Goal: Find specific page/section: Find specific page/section

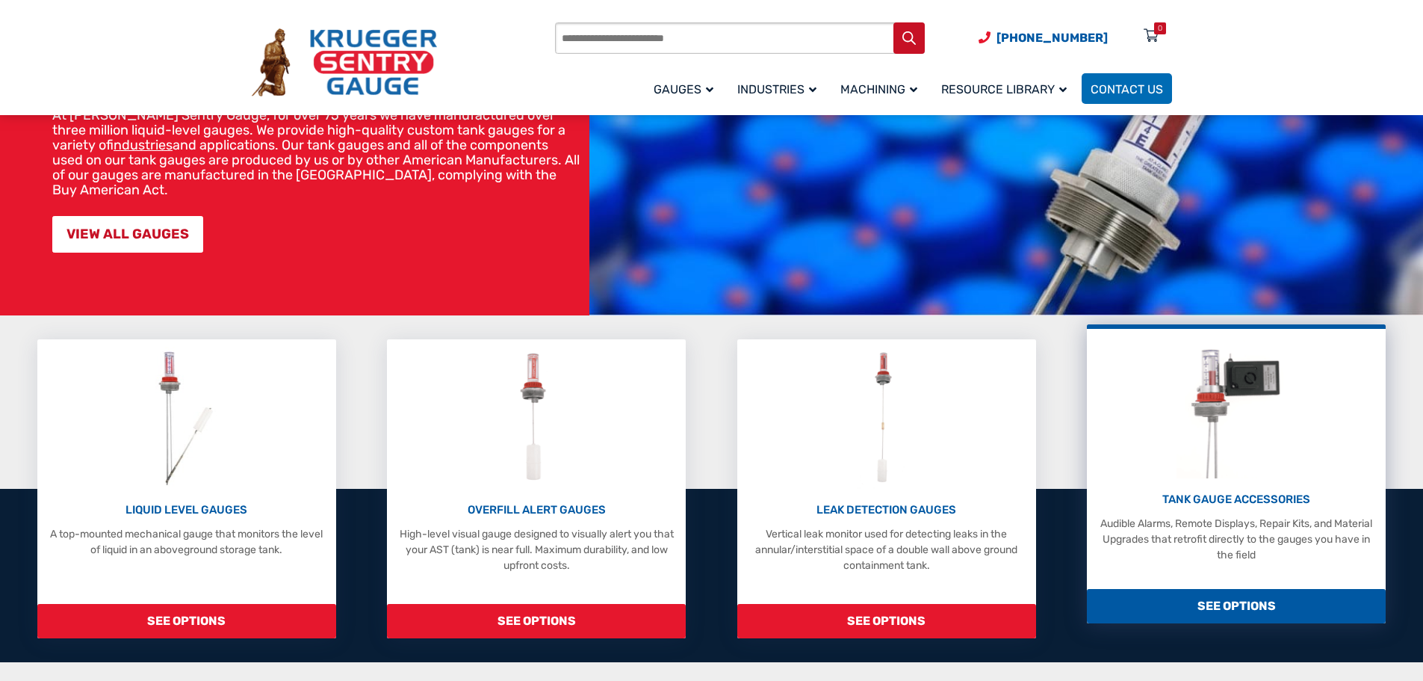
click at [1187, 603] on span "SEE OPTIONS" at bounding box center [1236, 606] width 299 height 34
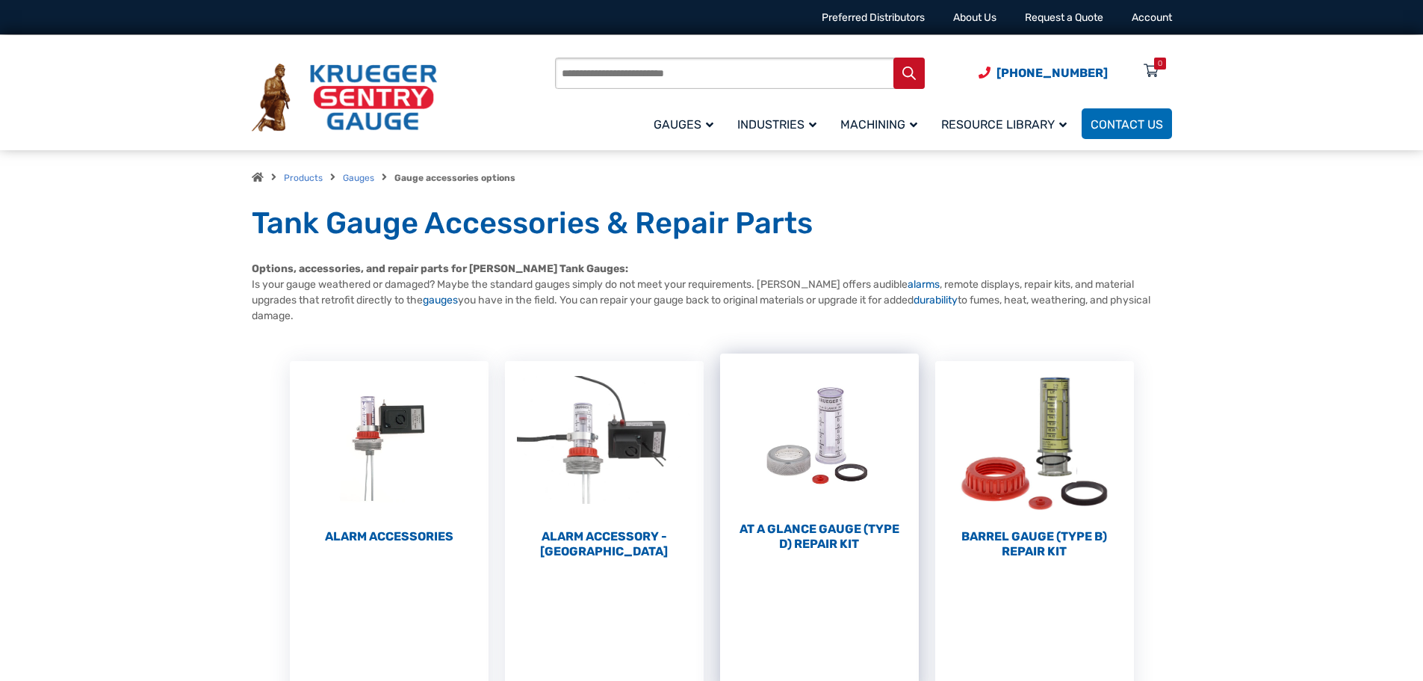
click at [840, 533] on h2 "At a Glance Gauge (Type D) Repair Kit (10)" at bounding box center [819, 536] width 199 height 30
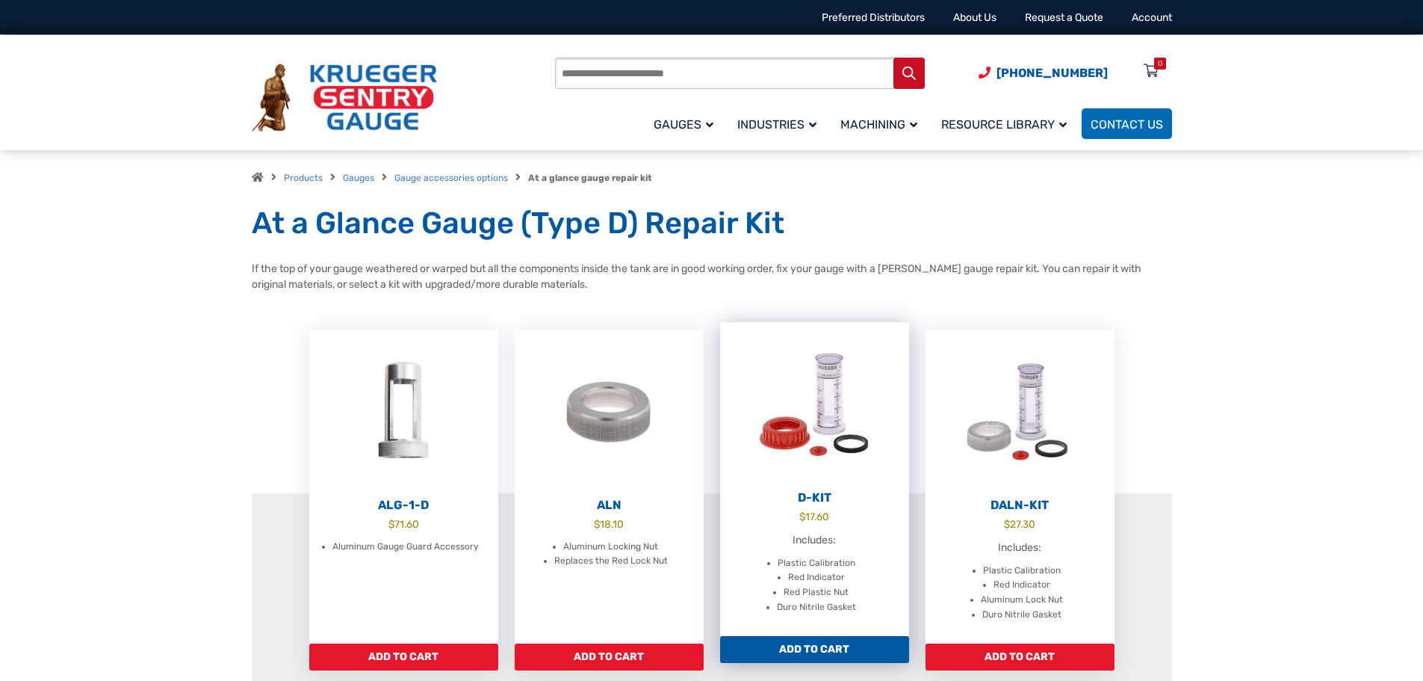
click at [823, 394] on img at bounding box center [814, 404] width 189 height 164
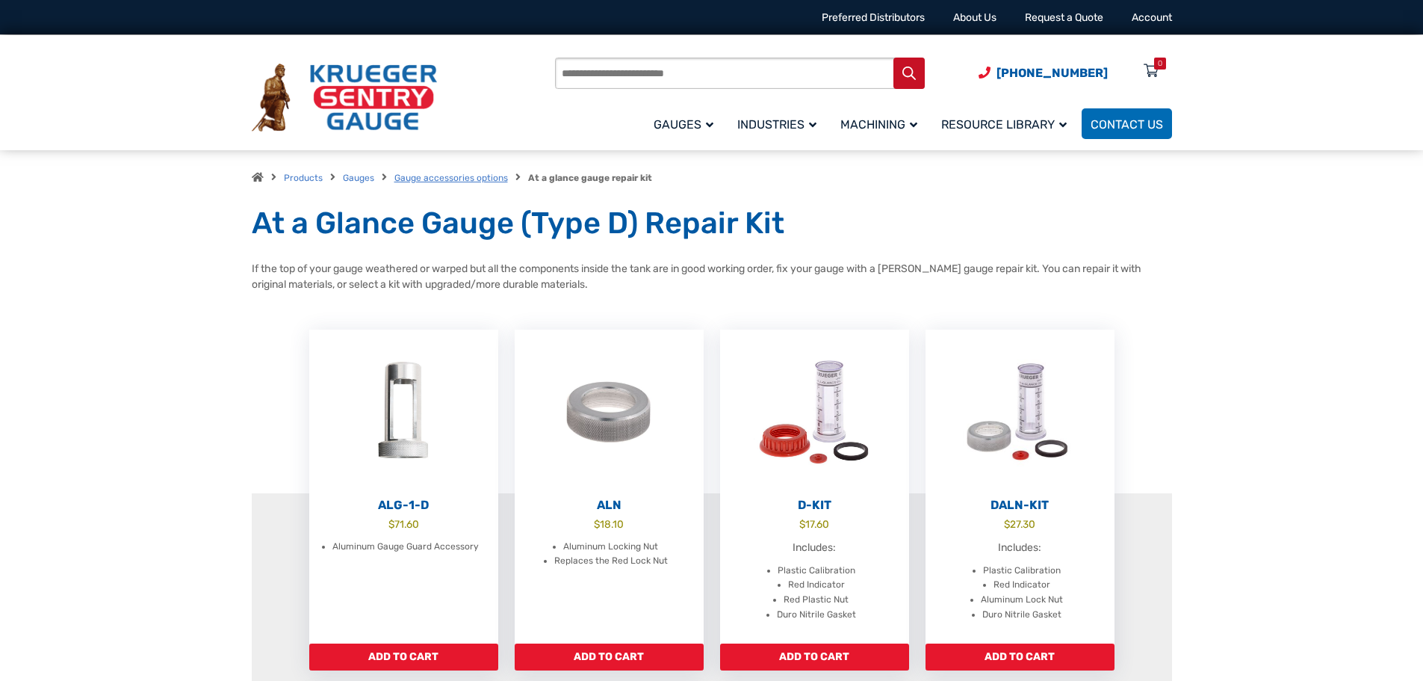
click at [464, 176] on link "Gauge accessories options" at bounding box center [451, 178] width 114 height 10
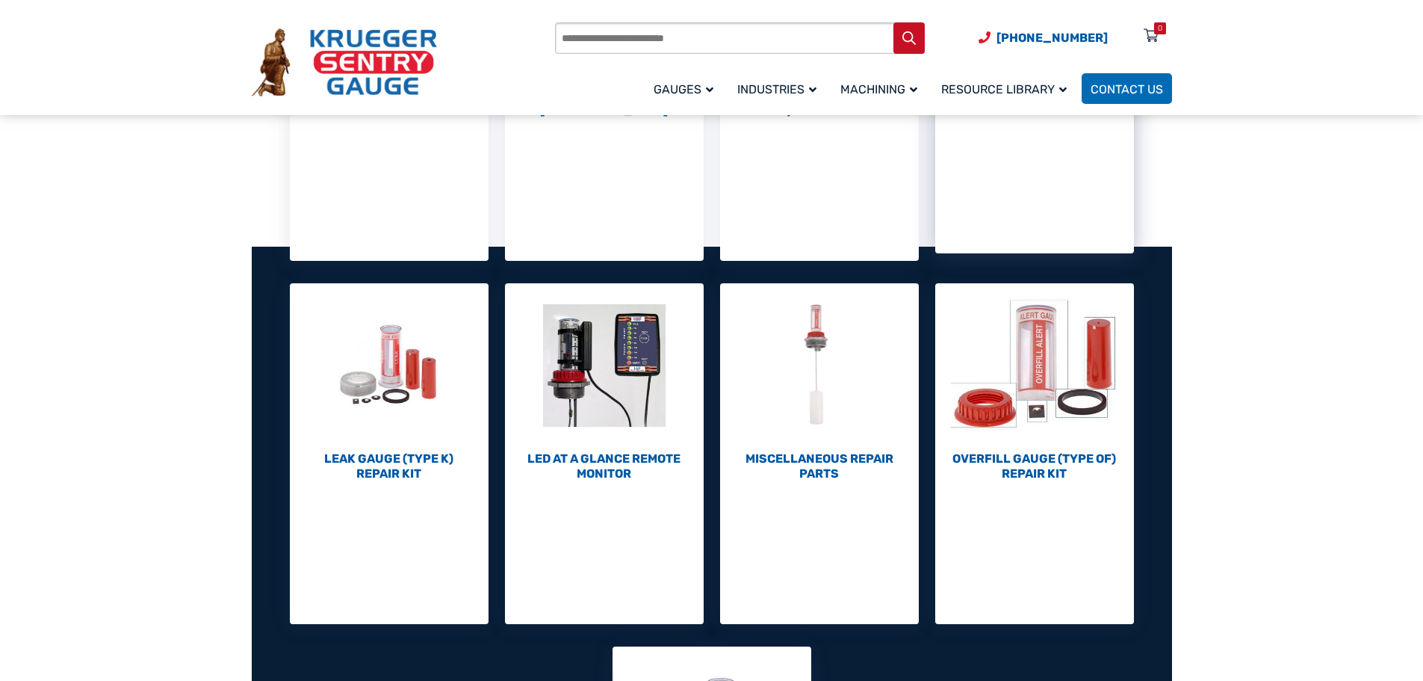
scroll to position [448, 0]
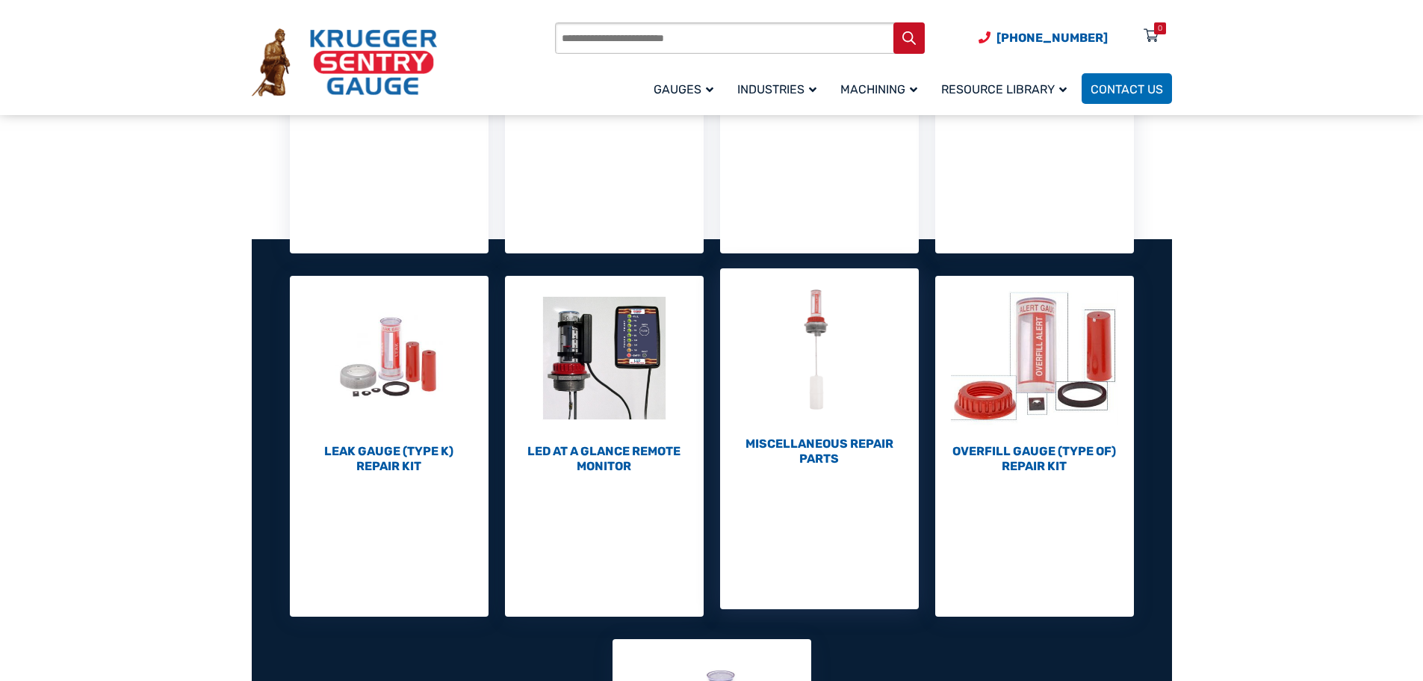
click at [803, 435] on link "Miscellaneous Repair Parts (7)" at bounding box center [819, 367] width 199 height 198
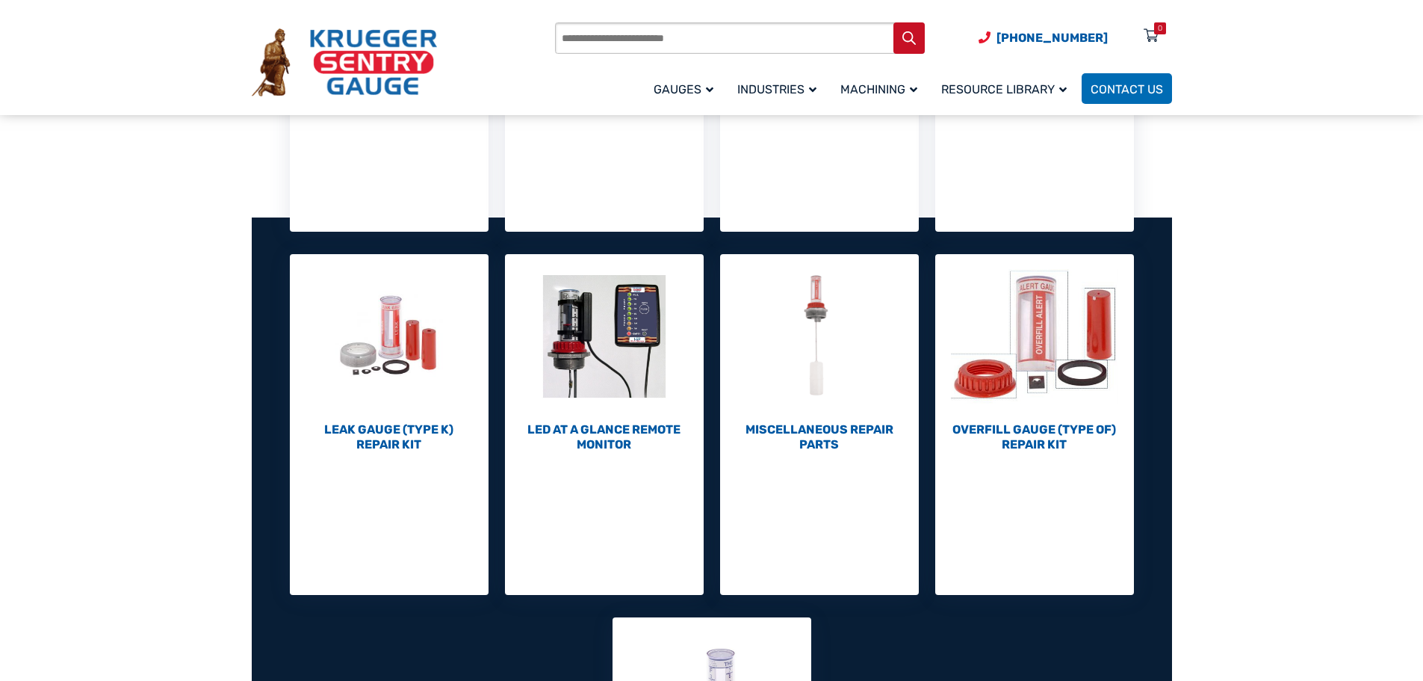
scroll to position [448, 0]
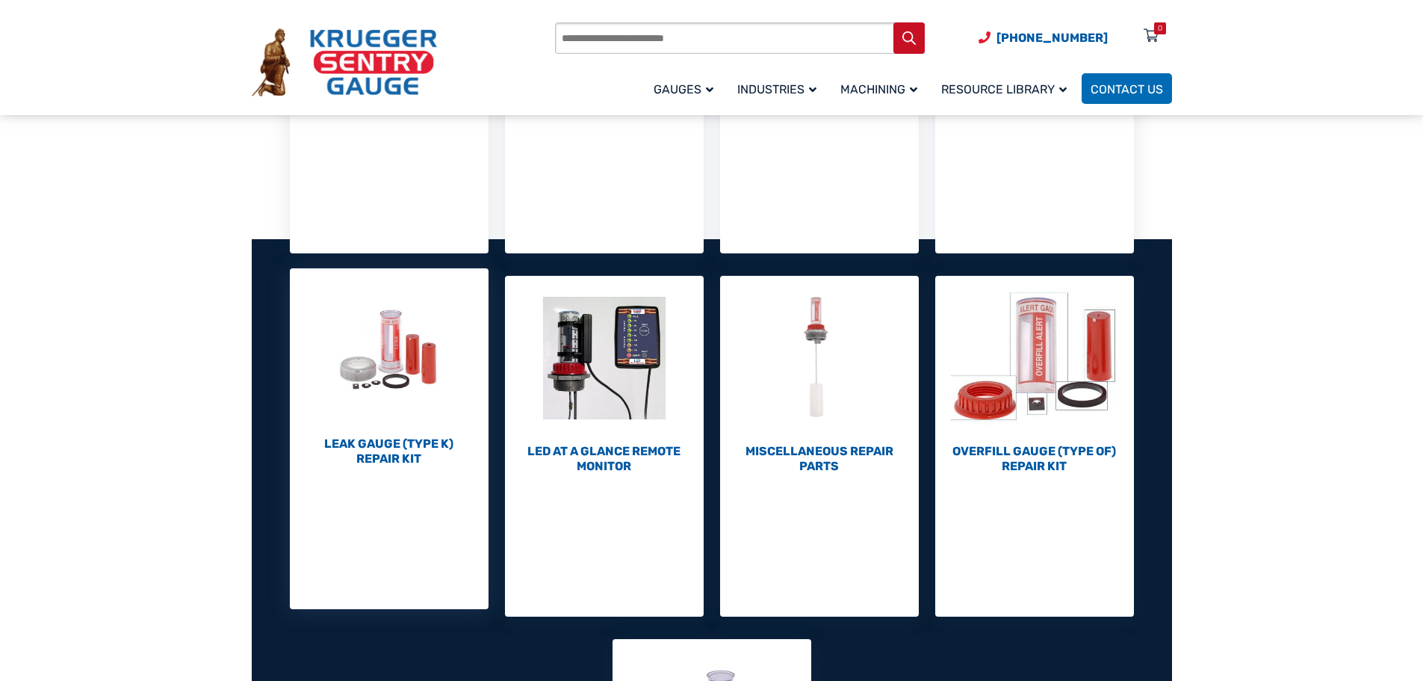
click at [393, 439] on h2 "Leak Gauge (Type K) Repair Kit (10)" at bounding box center [389, 451] width 199 height 30
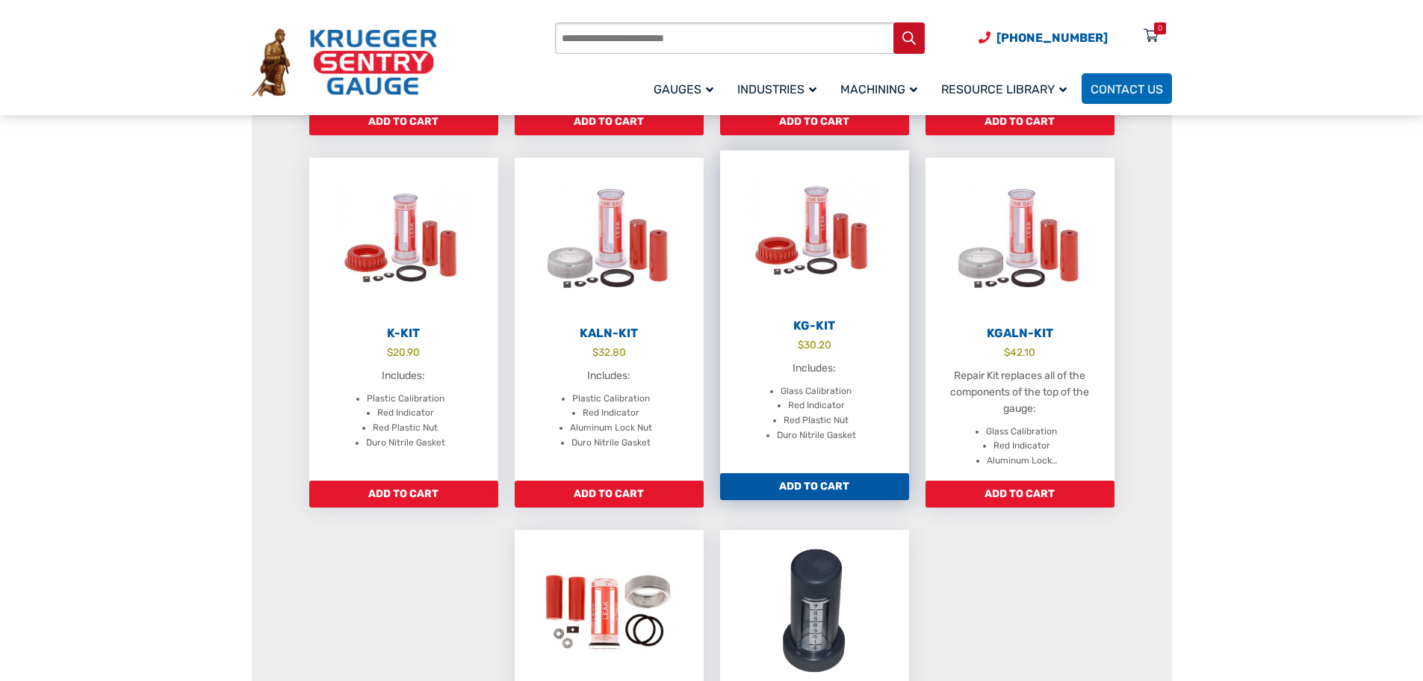
scroll to position [523, 0]
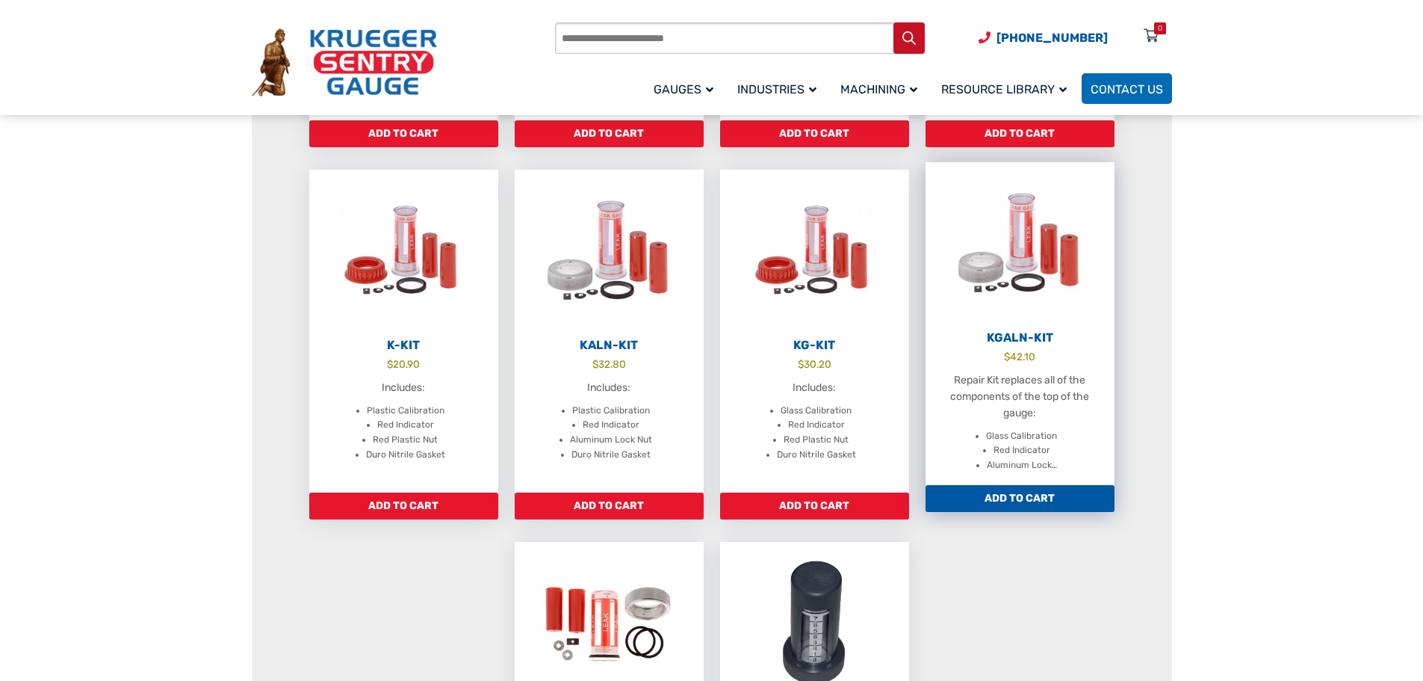
click at [1029, 429] on li "Glass Calibration" at bounding box center [1021, 436] width 71 height 15
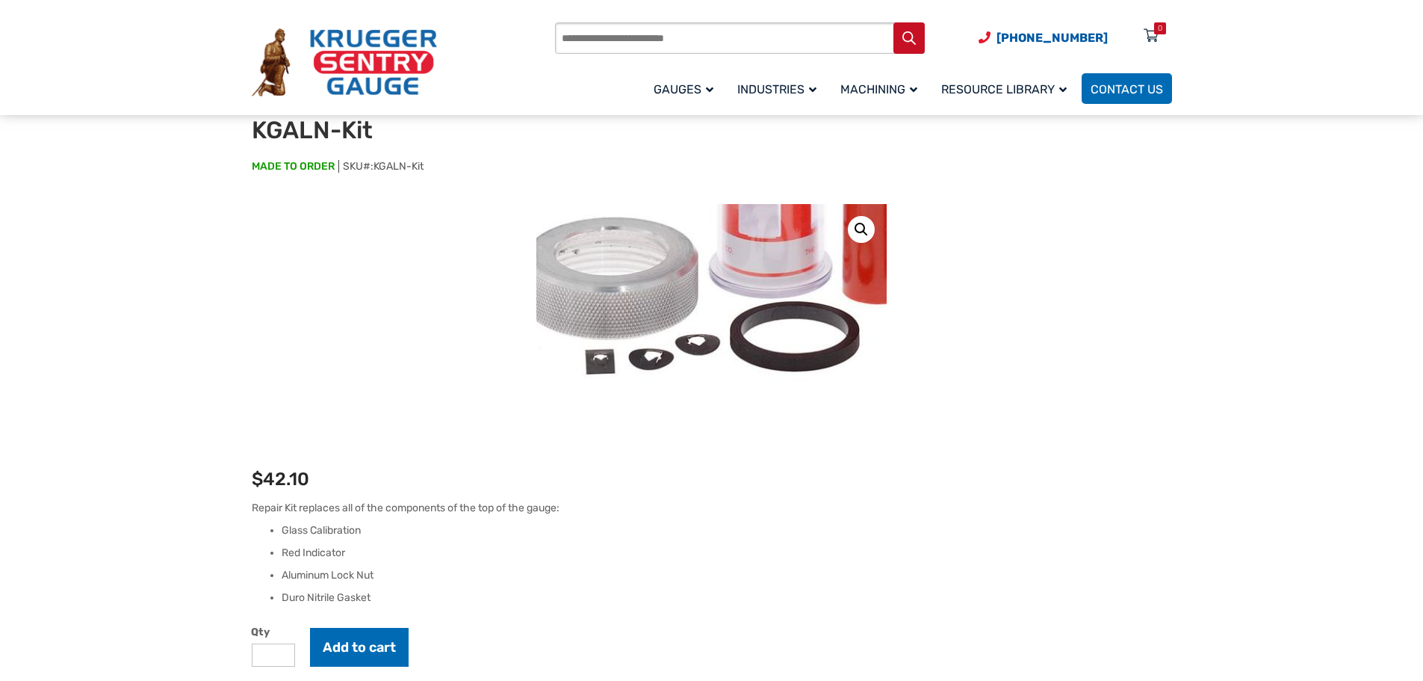
scroll to position [75, 0]
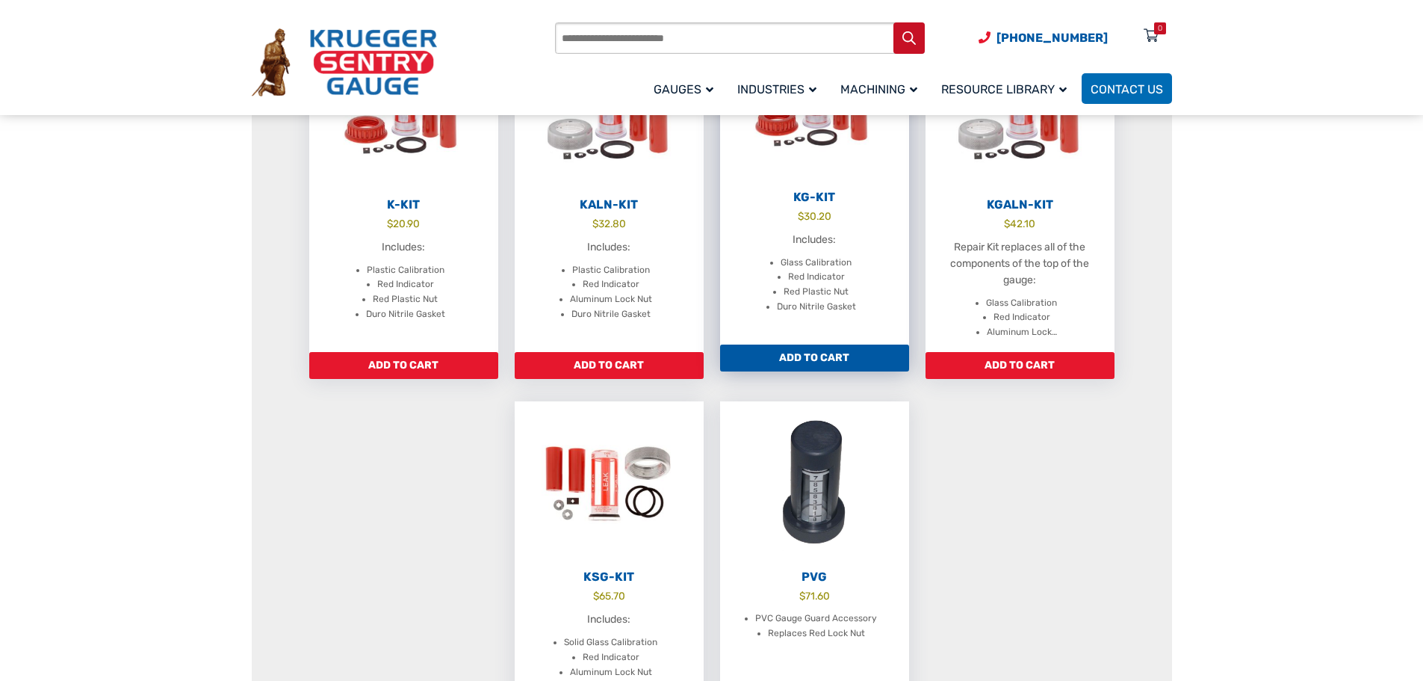
scroll to position [672, 0]
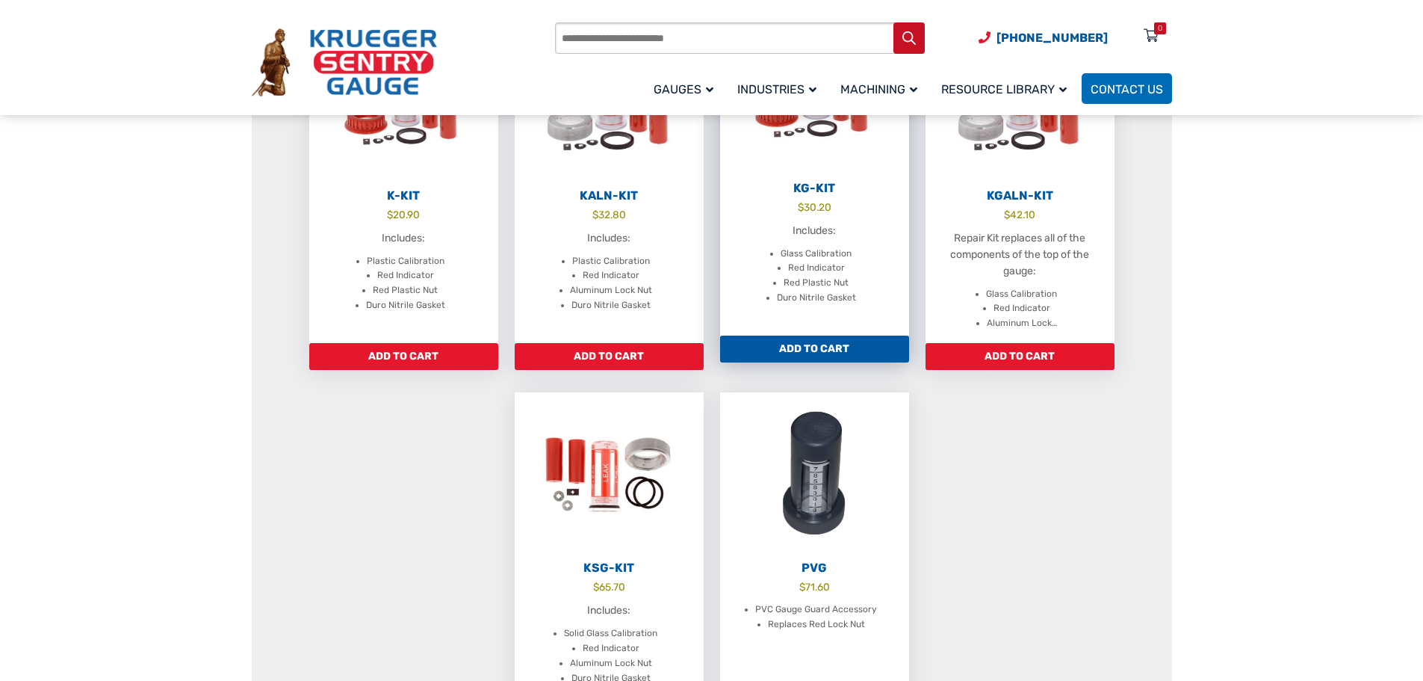
click at [836, 241] on div "Includes: Glass Calibration Red Indicator Red Plastic Nut Duro Nitrile Gasket" at bounding box center [814, 265] width 189 height 84
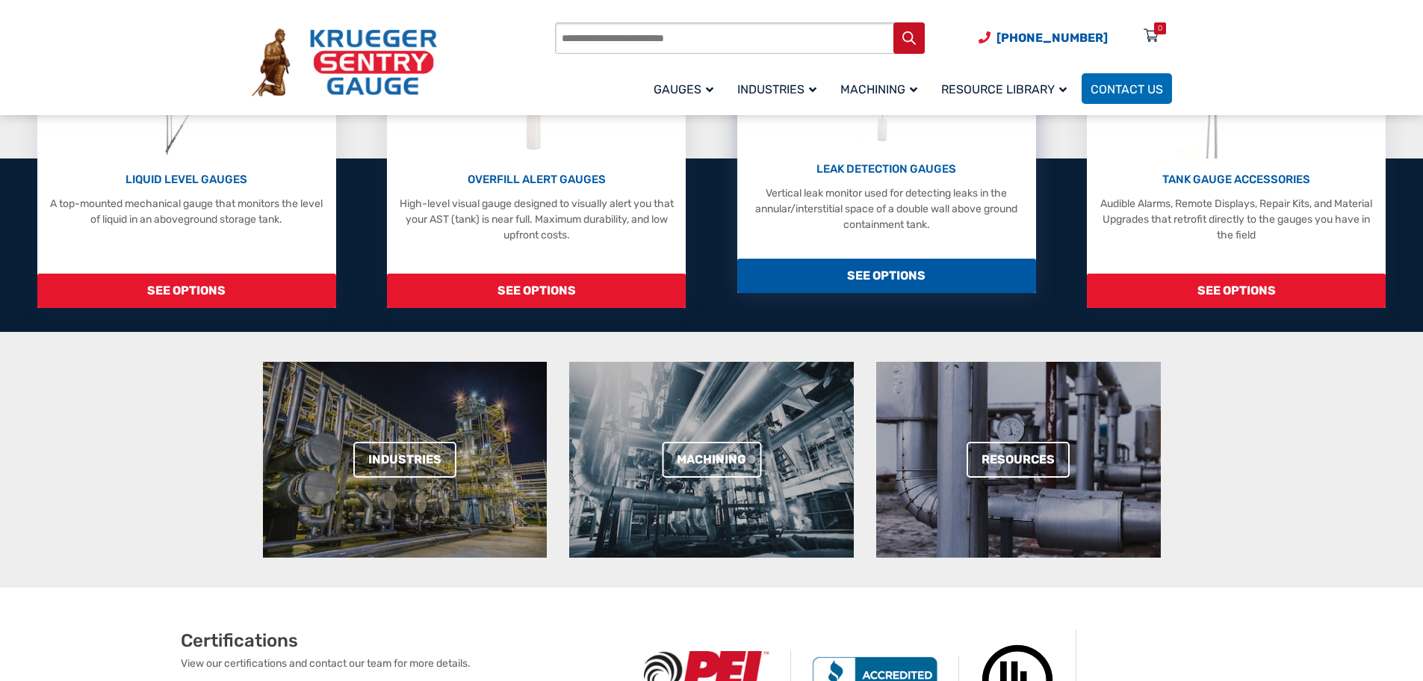
scroll to position [448, 0]
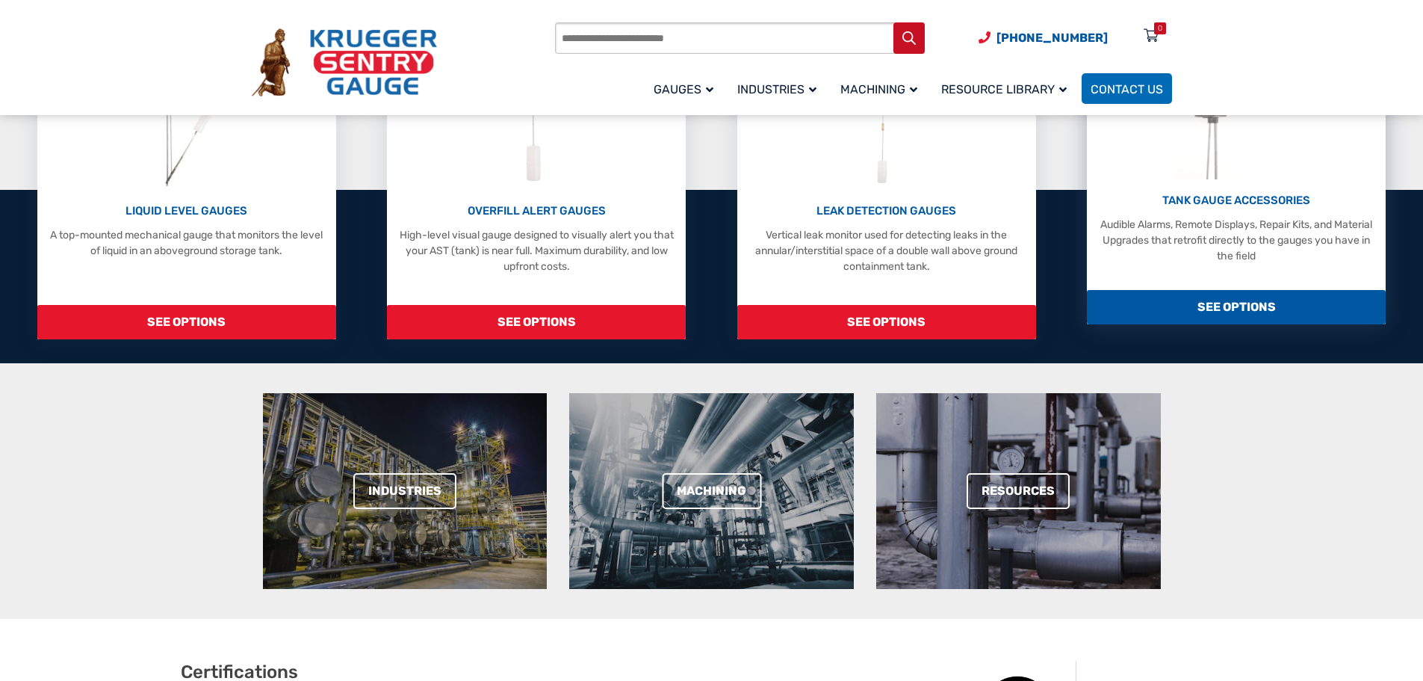
click at [1200, 209] on p "TANK GAUGE ACCESSORIES" at bounding box center [1236, 200] width 284 height 17
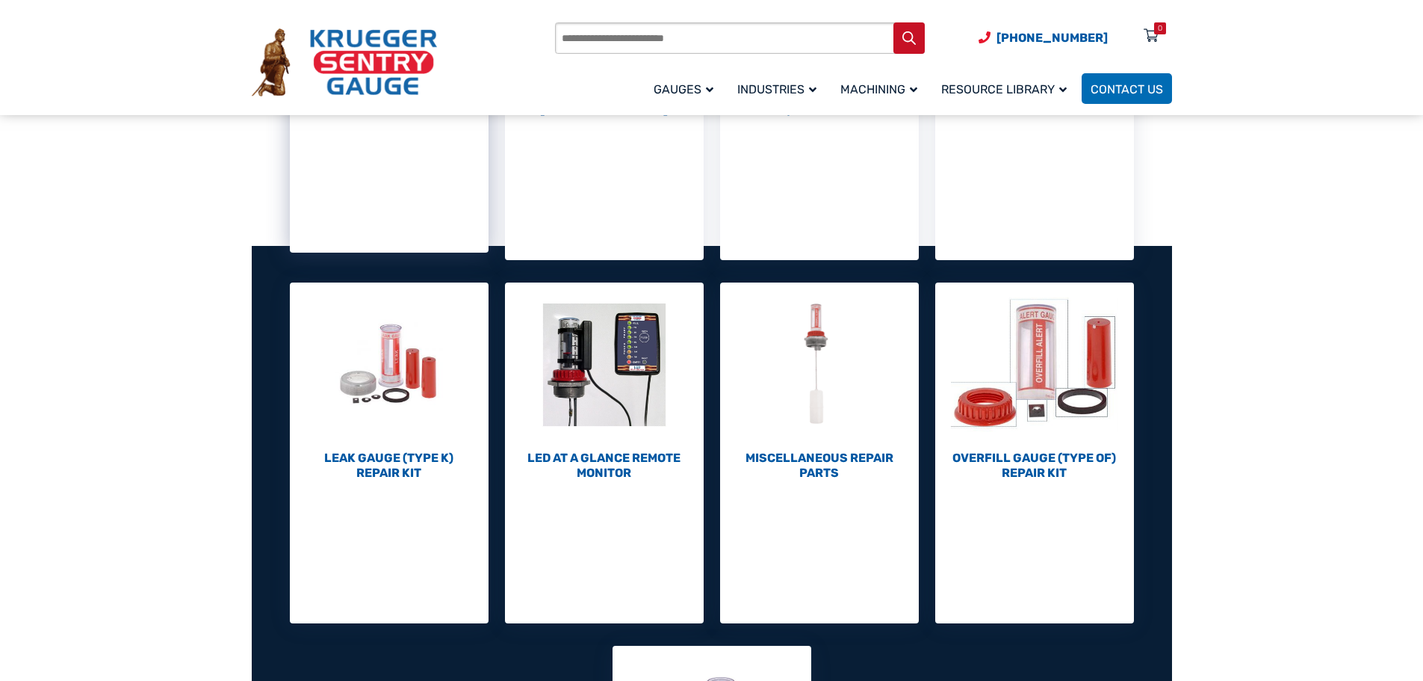
scroll to position [448, 0]
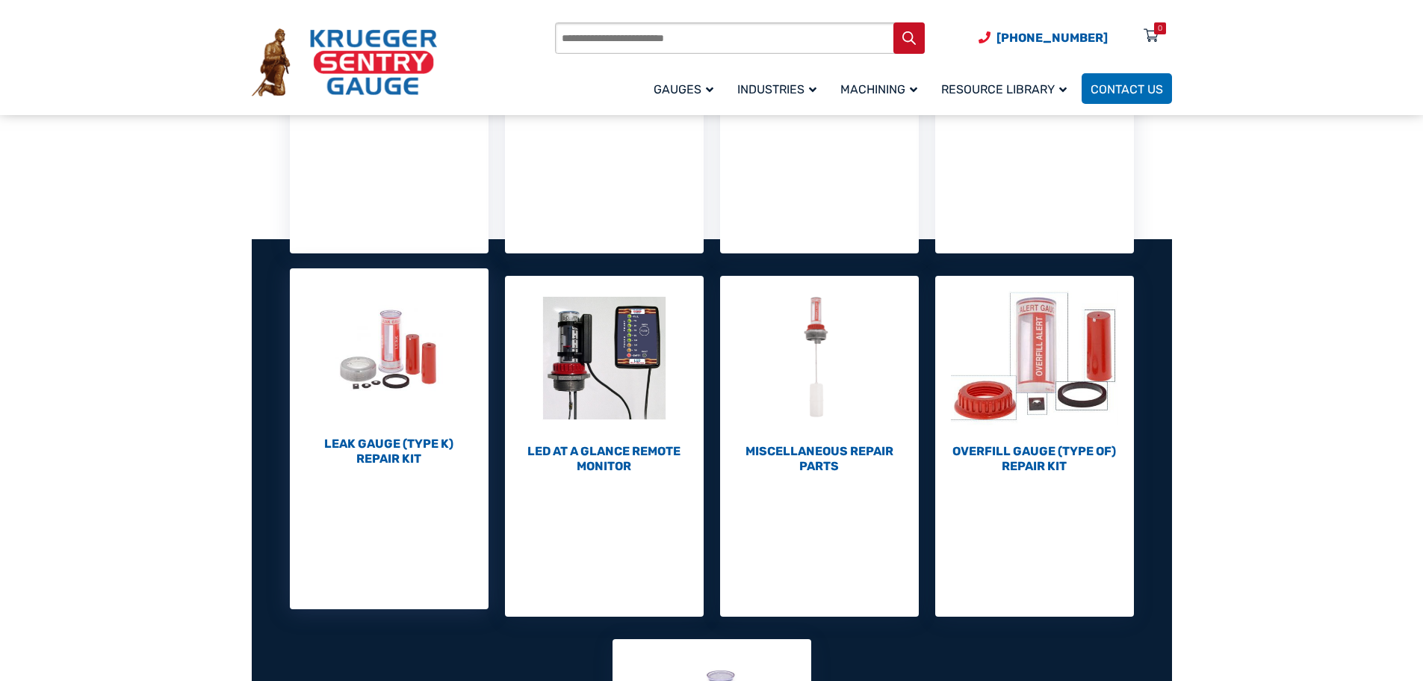
click at [388, 435] on link "Leak Gauge (Type K) Repair Kit (10)" at bounding box center [389, 367] width 199 height 198
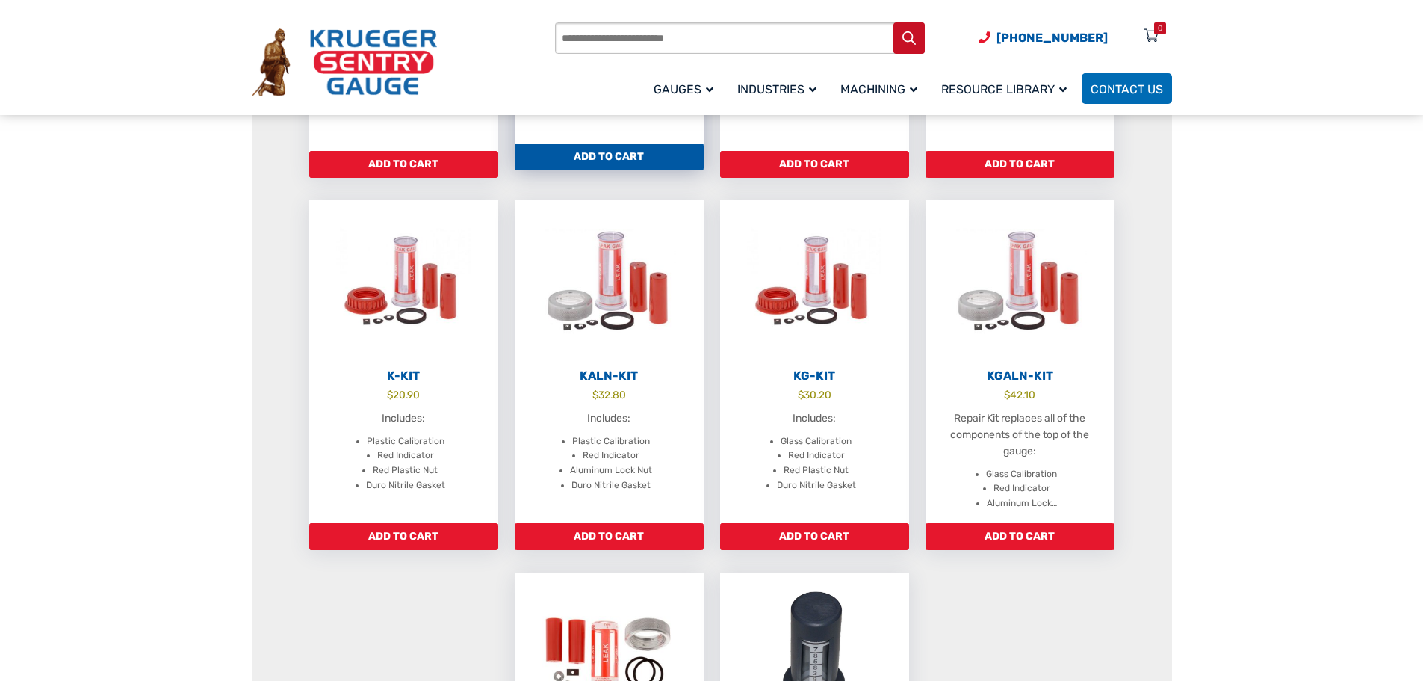
scroll to position [523, 0]
